Goal: Task Accomplishment & Management: Complete application form

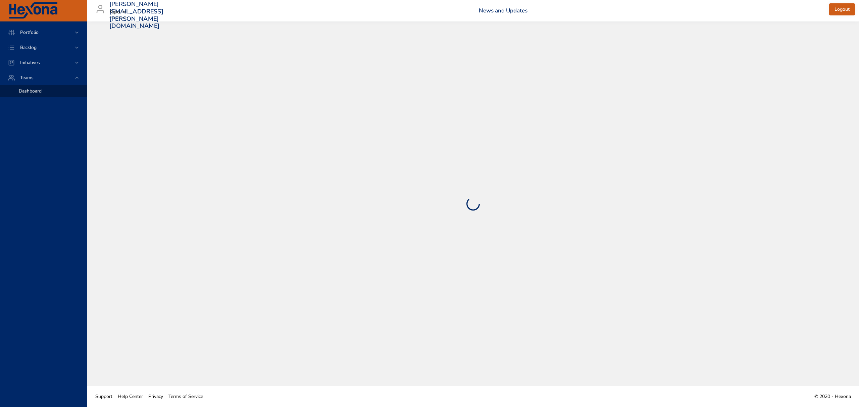
select select "***"
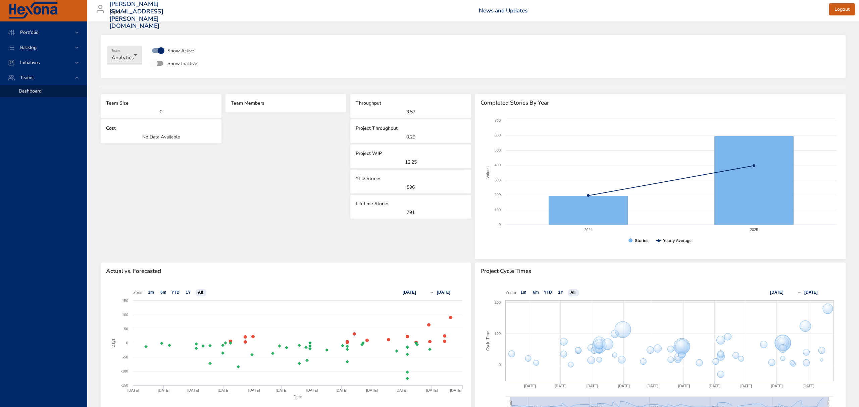
click at [124, 58] on body "**********" at bounding box center [429, 203] width 859 height 407
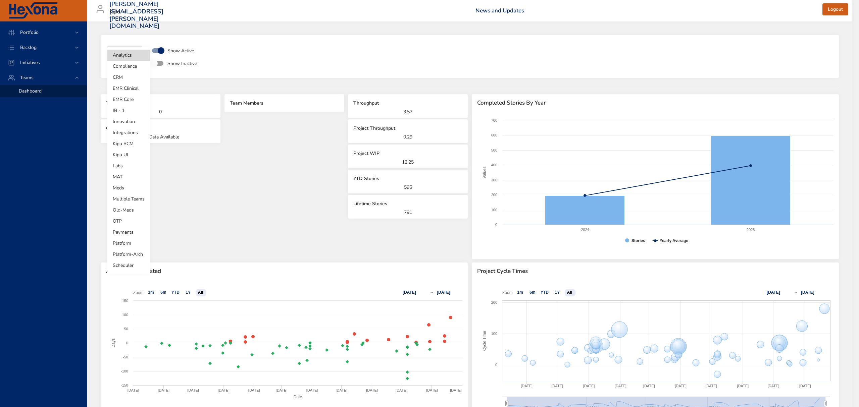
click at [68, 50] on div at bounding box center [429, 203] width 859 height 407
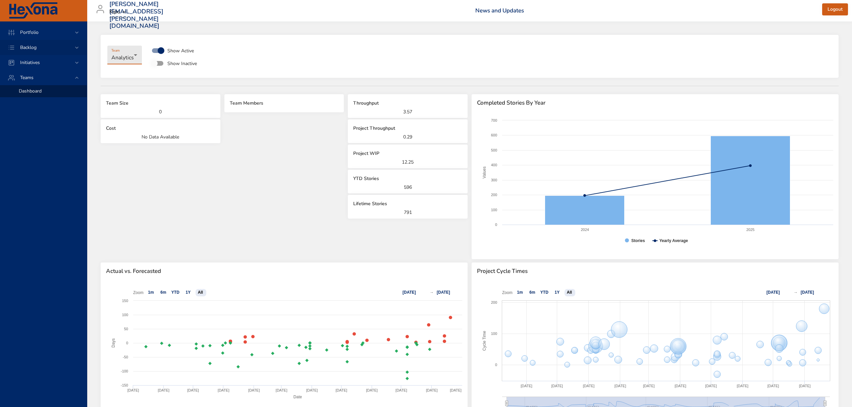
click at [78, 46] on icon at bounding box center [76, 47] width 7 height 7
click at [55, 58] on div "Backlog Details" at bounding box center [50, 61] width 63 height 7
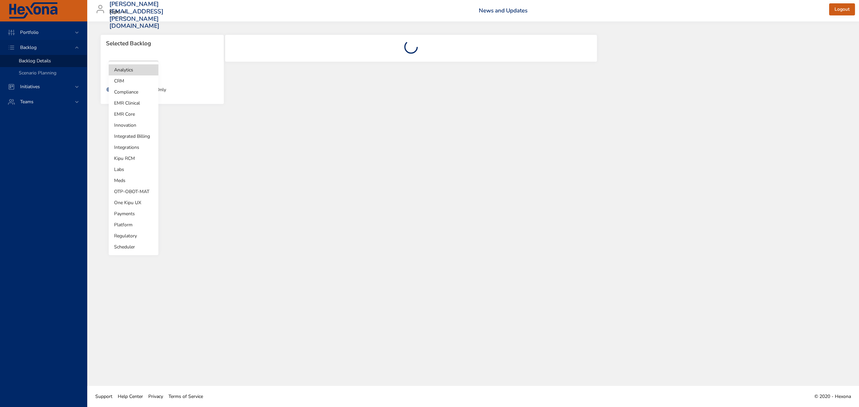
click at [144, 68] on body "Portfolio Backlog Backlog Details Scenario Planning Initiatives Teams [PERSON_N…" at bounding box center [429, 203] width 859 height 407
click at [134, 159] on li "Kipu RCM" at bounding box center [134, 158] width 50 height 11
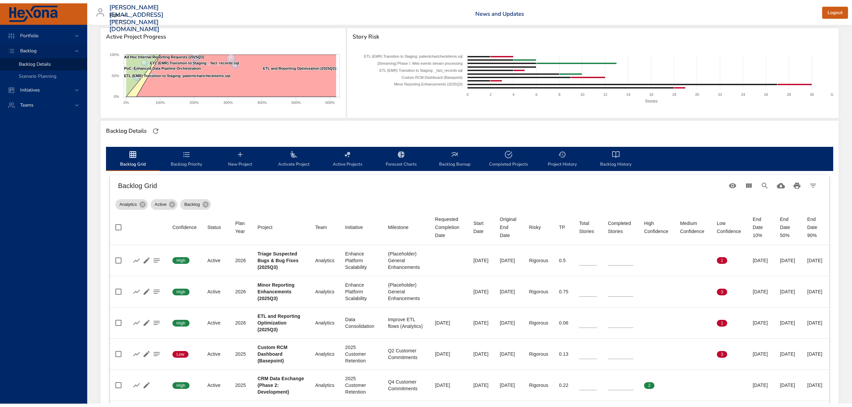
scroll to position [89, 0]
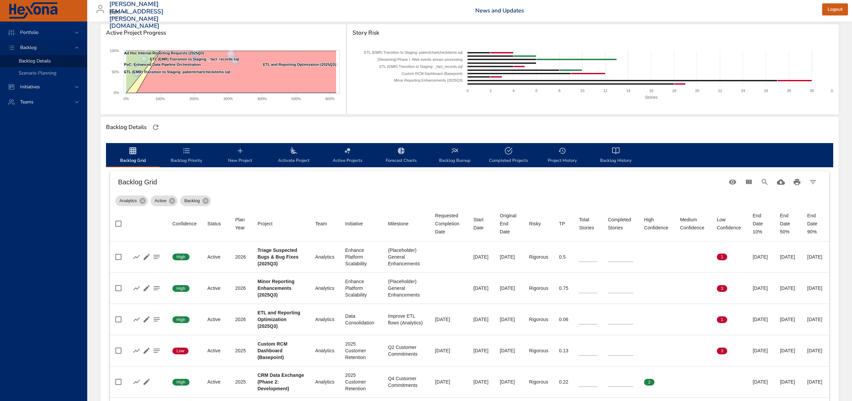
click at [250, 150] on span "New Project" at bounding box center [240, 156] width 46 height 18
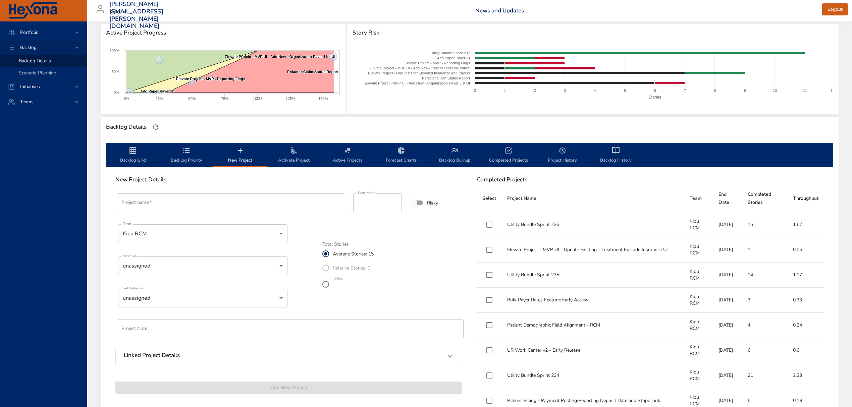
click at [216, 211] on input "Project name   *" at bounding box center [231, 203] width 228 height 19
paste input "**********"
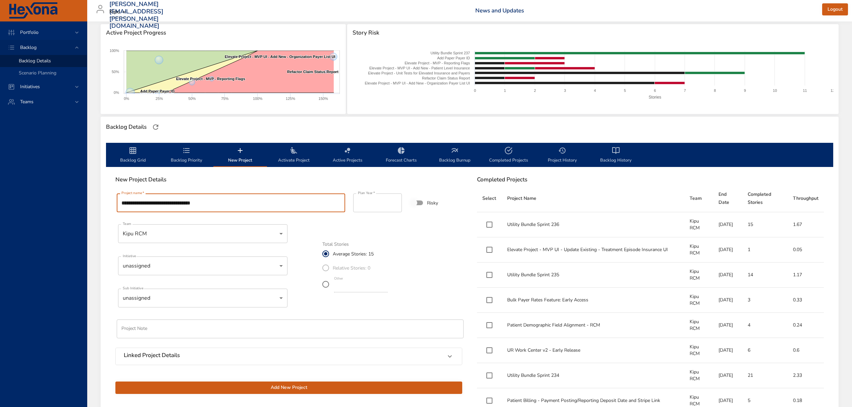
type input "**********"
click at [328, 268] on label "Relative Stories: 0" at bounding box center [354, 268] width 70 height 14
click at [325, 267] on label "Relative Stories: 0" at bounding box center [354, 268] width 70 height 14
drag, startPoint x: 363, startPoint y: 285, endPoint x: 305, endPoint y: 279, distance: 58.3
click at [305, 279] on div "**********" at bounding box center [288, 293] width 355 height 210
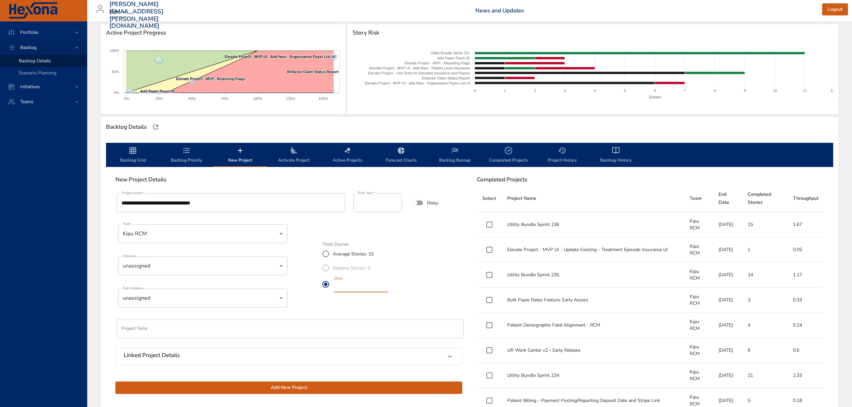
type input "*"
click at [335, 227] on div "**********" at bounding box center [288, 293] width 355 height 210
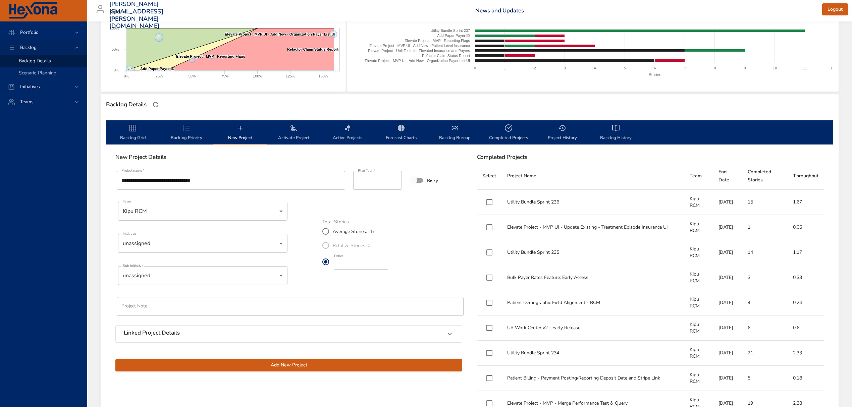
scroll to position [134, 0]
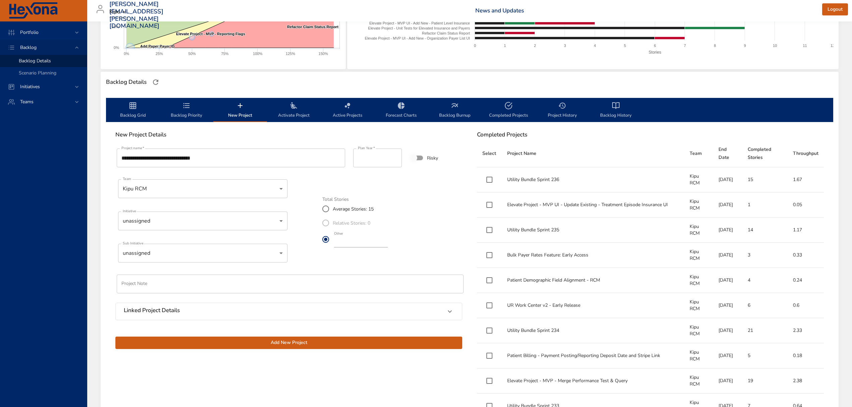
click at [225, 212] on body "Portfolio Backlog Backlog Details Scenario Planning Initiatives Teams [PERSON_N…" at bounding box center [426, 69] width 852 height 407
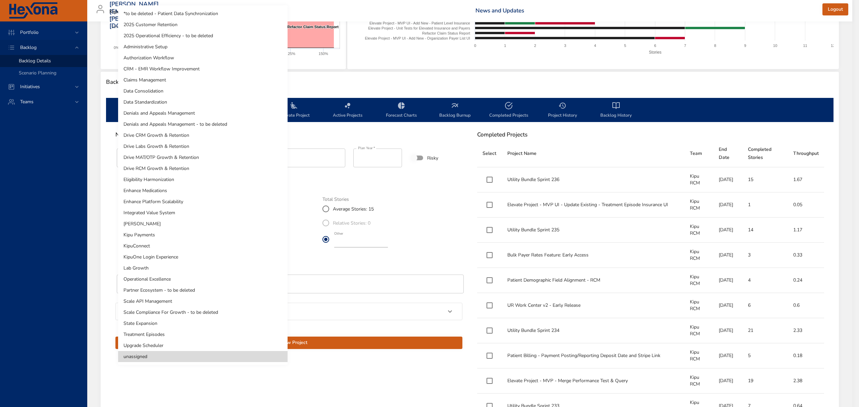
click at [168, 80] on li "Claims Management" at bounding box center [202, 79] width 169 height 11
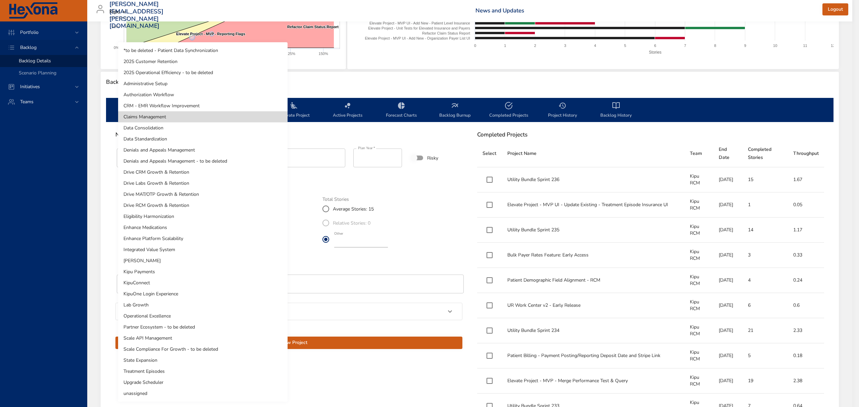
click at [229, 224] on body "Portfolio Backlog Backlog Details Scenario Planning Initiatives Teams [PERSON_N…" at bounding box center [429, 69] width 859 height 407
click at [155, 117] on li "Claims Management" at bounding box center [202, 116] width 169 height 11
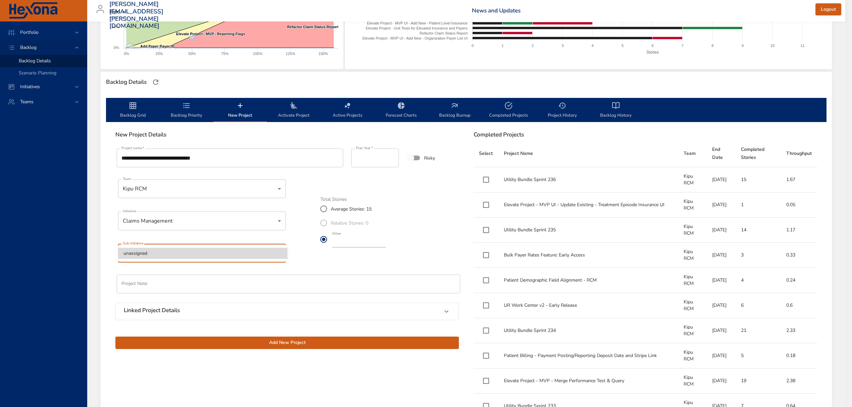
click at [190, 250] on body "Portfolio Backlog Backlog Details Scenario Planning Initiatives Teams [PERSON_N…" at bounding box center [426, 69] width 852 height 407
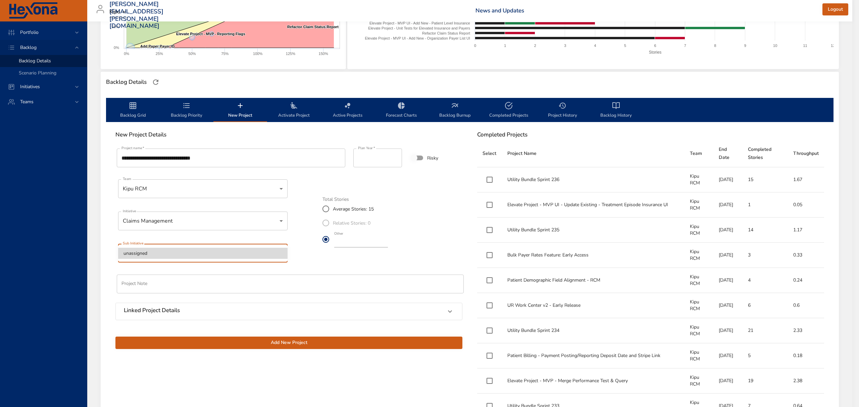
click at [200, 256] on li "unassigned" at bounding box center [202, 253] width 169 height 11
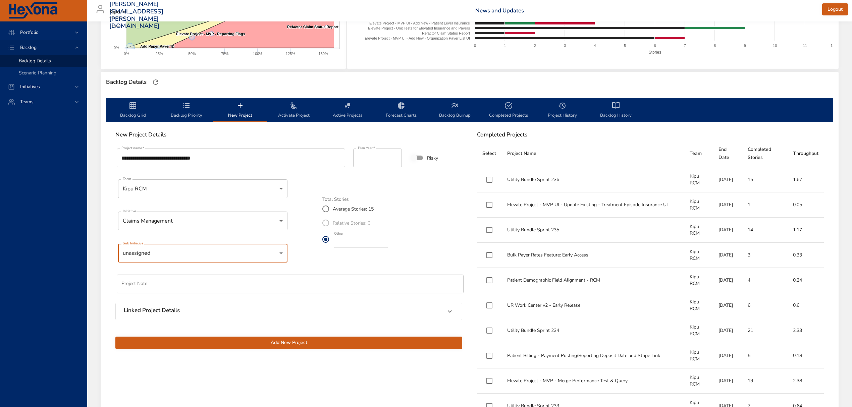
click at [208, 221] on body "Portfolio Backlog Backlog Details Scenario Planning Initiatives Teams [PERSON_N…" at bounding box center [426, 69] width 852 height 407
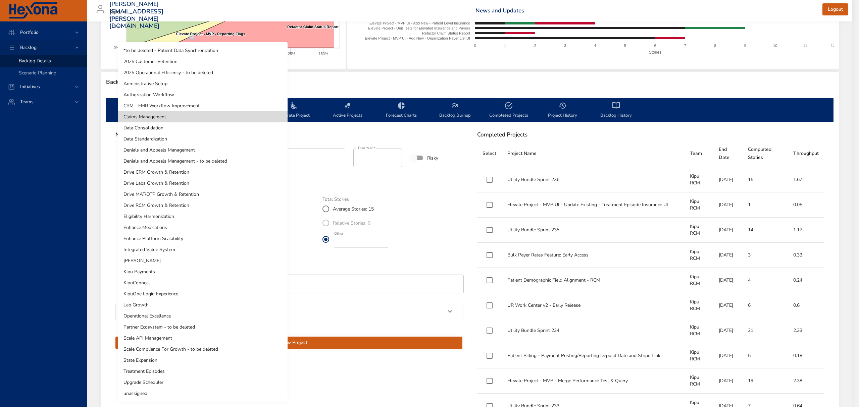
click at [195, 205] on li "Drive RCM Growth & Retention" at bounding box center [202, 205] width 169 height 11
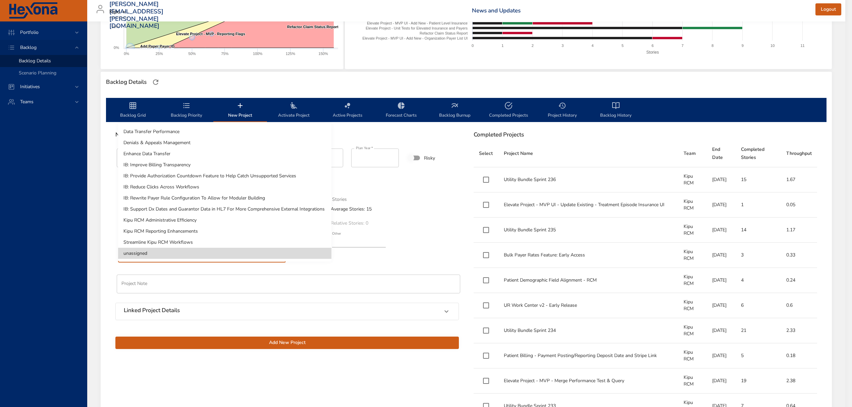
click at [184, 255] on body "Portfolio Backlog Backlog Details Scenario Planning Initiatives Teams [PERSON_N…" at bounding box center [426, 69] width 852 height 407
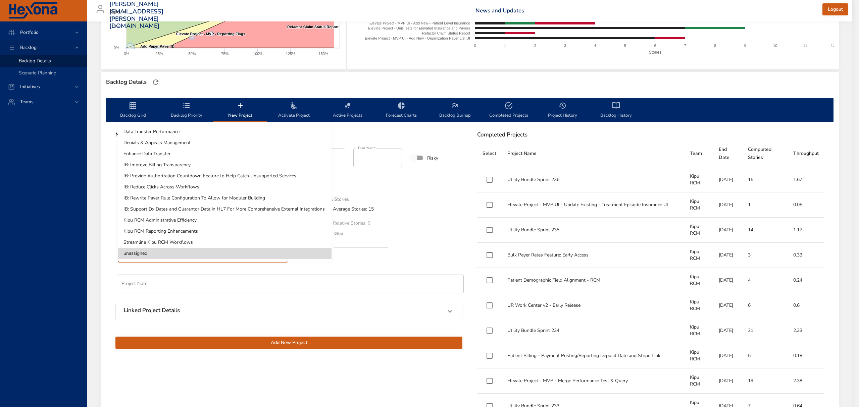
click at [192, 242] on li "Streamline Kipu RCM Workflows" at bounding box center [224, 242] width 213 height 11
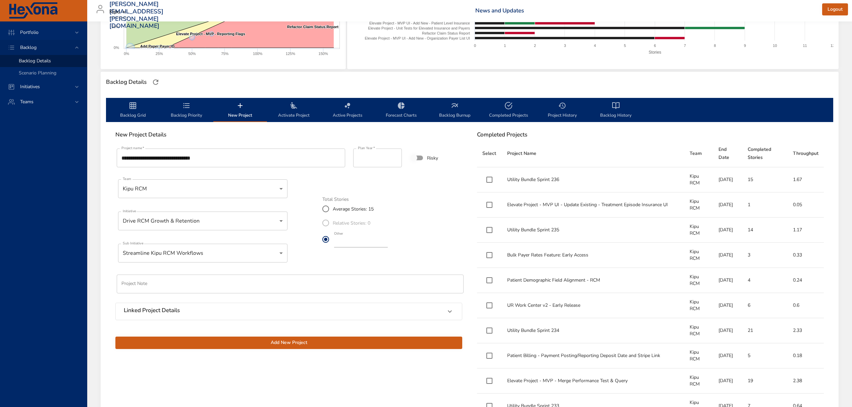
click at [289, 305] on div "Linked Project Details" at bounding box center [289, 311] width 346 height 17
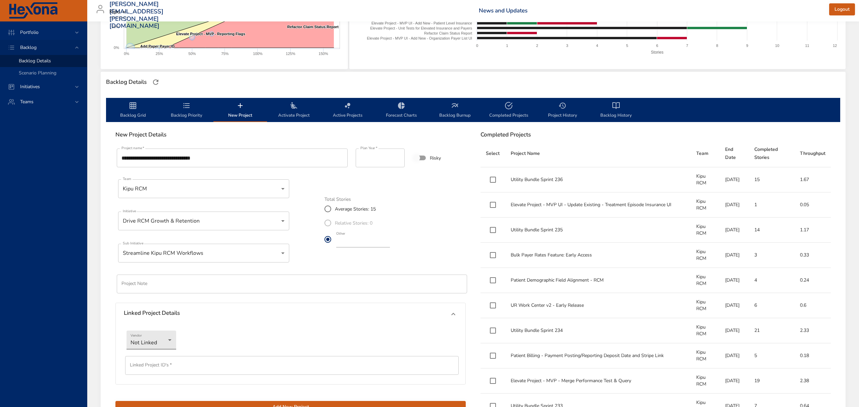
click at [166, 273] on body "Portfolio Backlog Backlog Details Scenario Planning Initiatives Teams [PERSON_N…" at bounding box center [429, 69] width 859 height 407
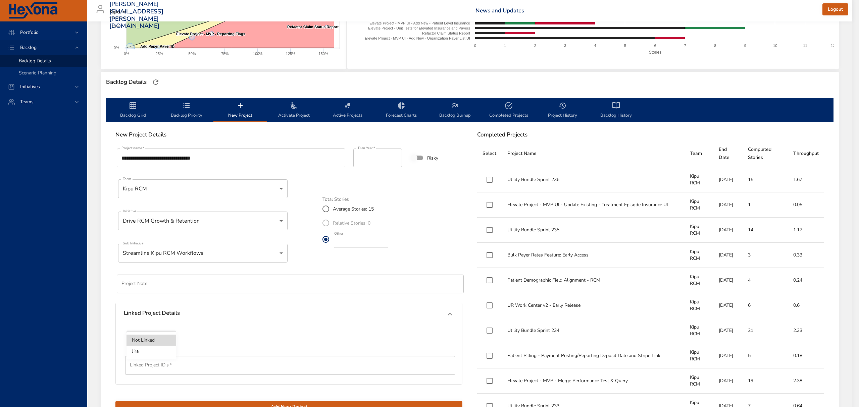
click at [164, 346] on li "Jira" at bounding box center [151, 351] width 50 height 11
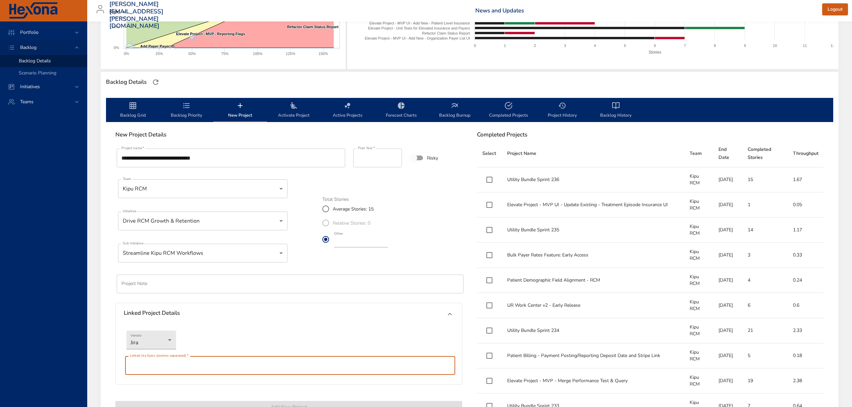
click at [167, 363] on input "text" at bounding box center [290, 365] width 330 height 19
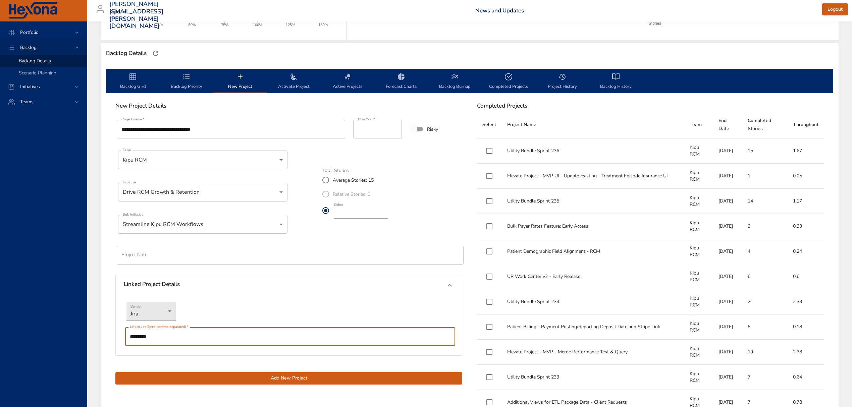
scroll to position [268, 0]
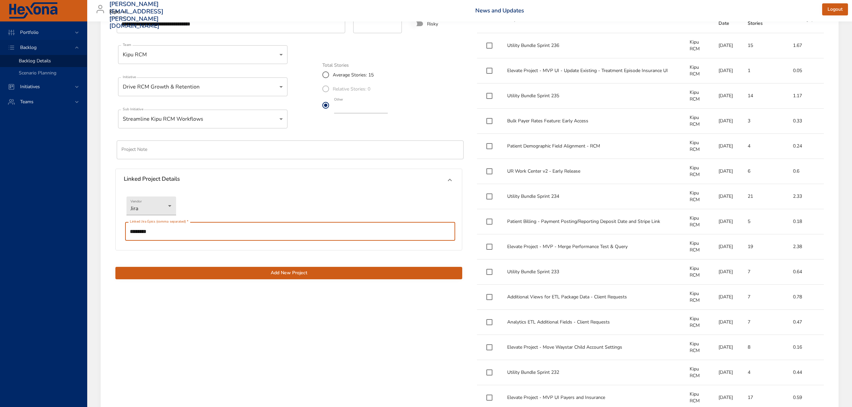
type input "********"
click at [292, 276] on span "Add New Project" at bounding box center [289, 273] width 336 height 8
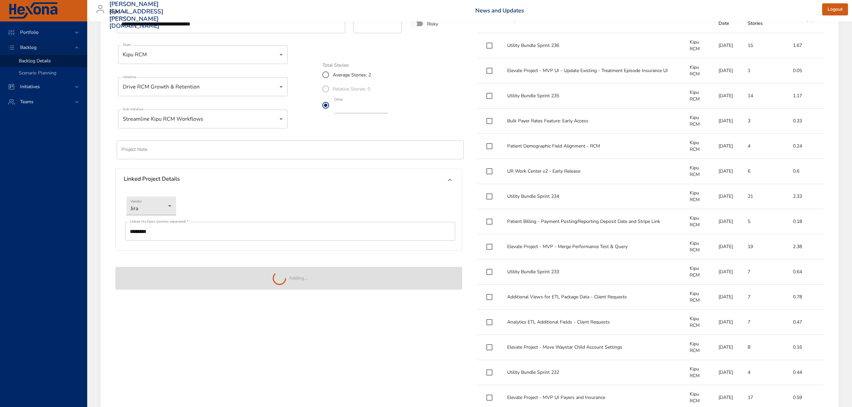
type input "**"
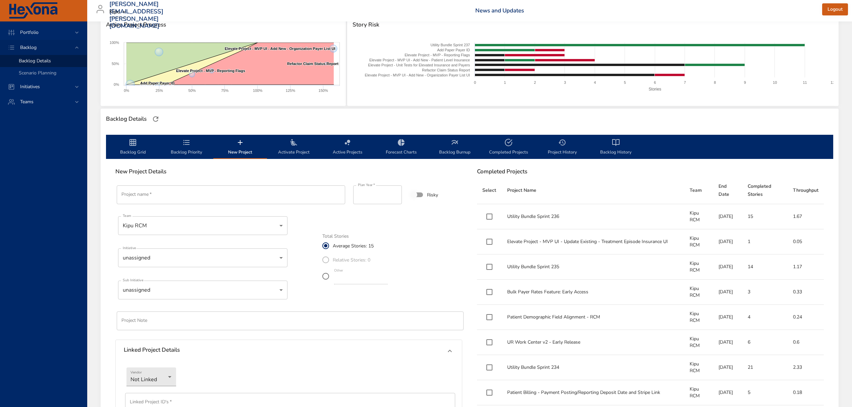
scroll to position [89, 0]
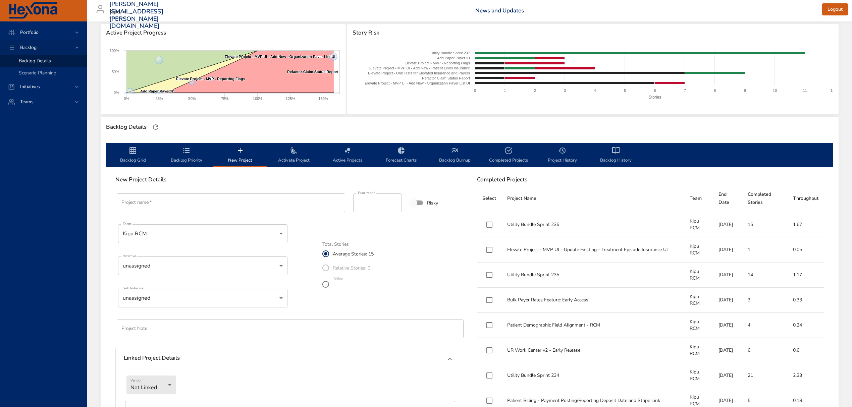
click at [171, 156] on span "Backlog Priority" at bounding box center [187, 156] width 46 height 18
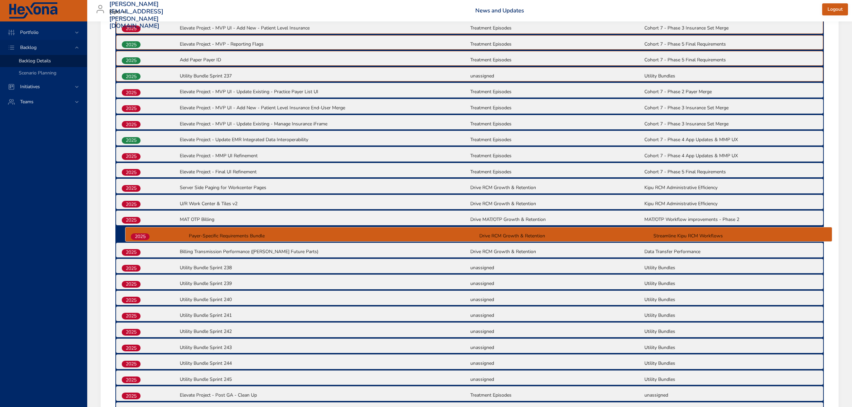
scroll to position [314, 0]
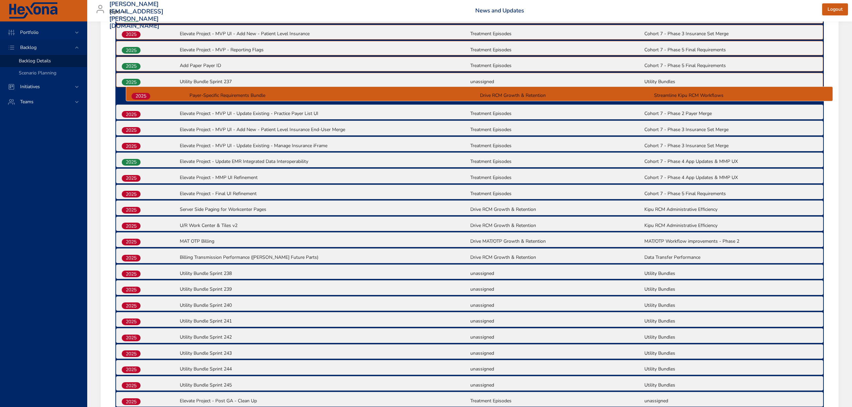
drag, startPoint x: 136, startPoint y: 340, endPoint x: 146, endPoint y: 96, distance: 244.1
click at [146, 96] on div "2025 Elevate Project - MVP UI - Add New - Organization Payer List UI Treatment …" at bounding box center [469, 360] width 709 height 768
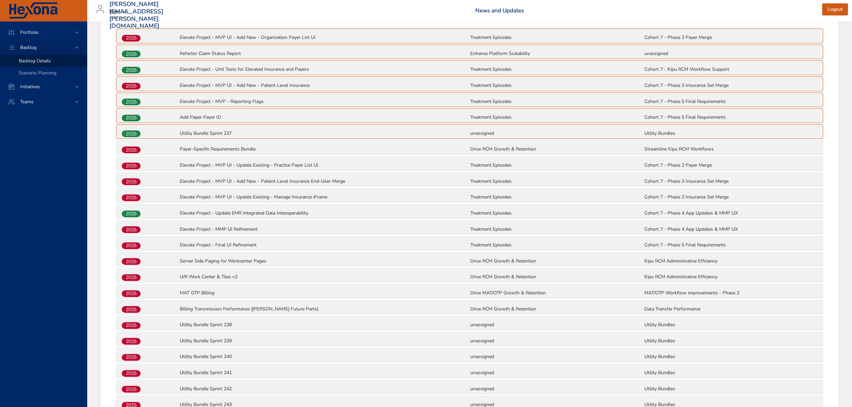
scroll to position [0, 0]
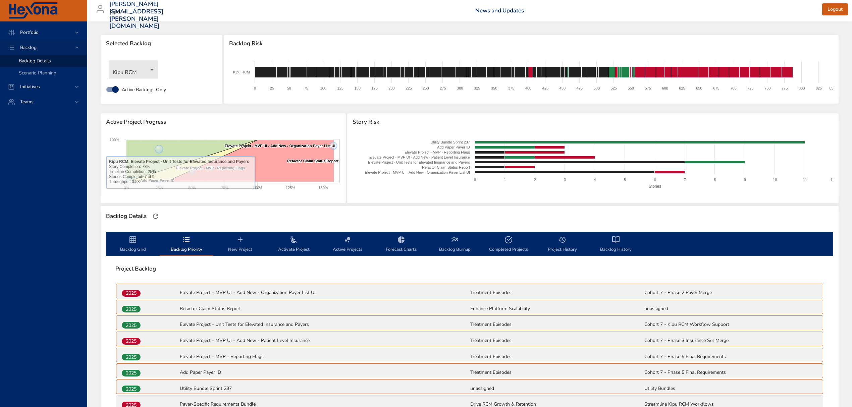
click at [134, 243] on icon "backlog-tab" at bounding box center [133, 240] width 8 height 8
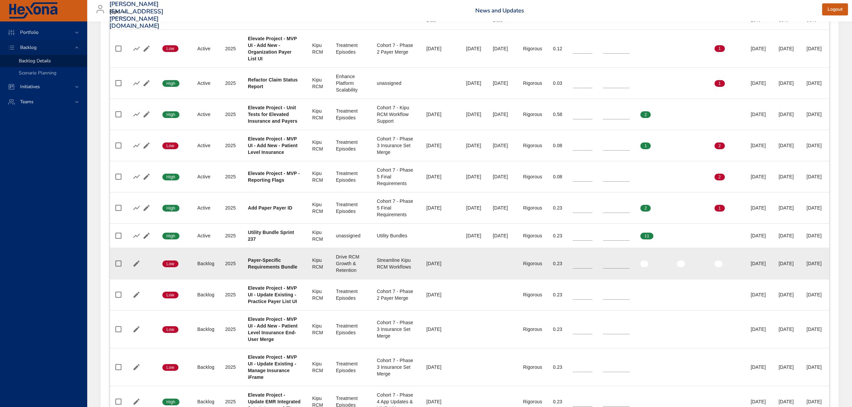
scroll to position [313, 0]
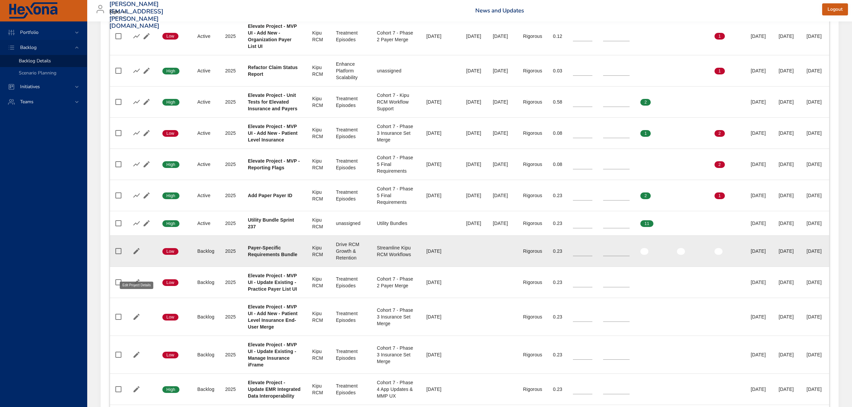
click at [136, 255] on icon "button" at bounding box center [137, 251] width 8 height 8
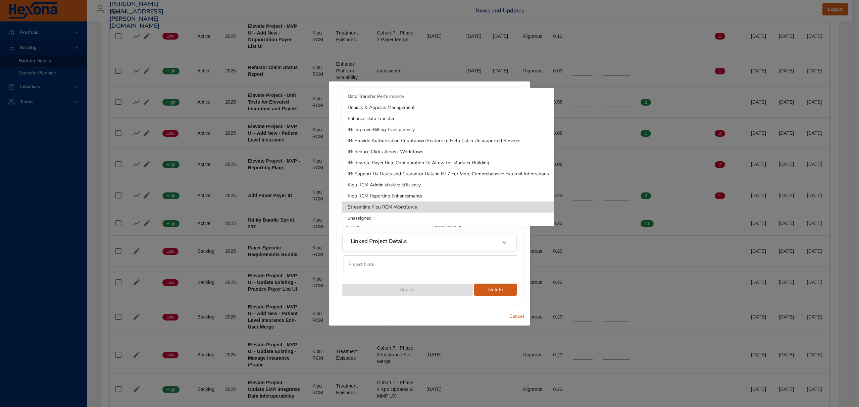
click at [406, 186] on li "Kipu RCM Administrative Efficiency" at bounding box center [448, 184] width 212 height 11
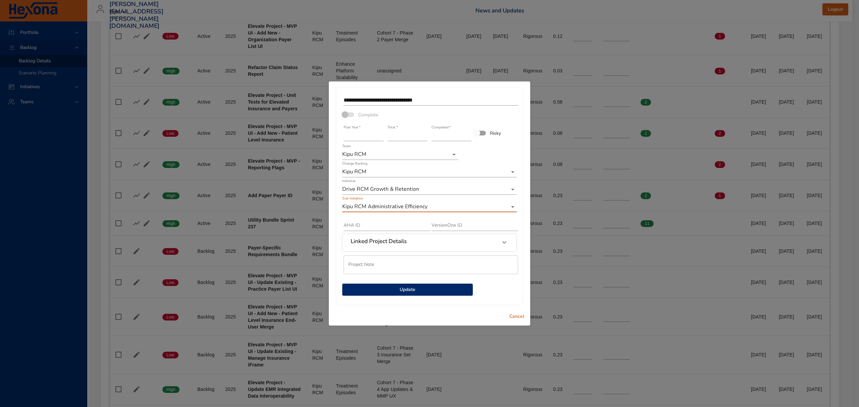
click at [440, 287] on span "Update" at bounding box center [408, 290] width 120 height 8
